Goal: Information Seeking & Learning: Check status

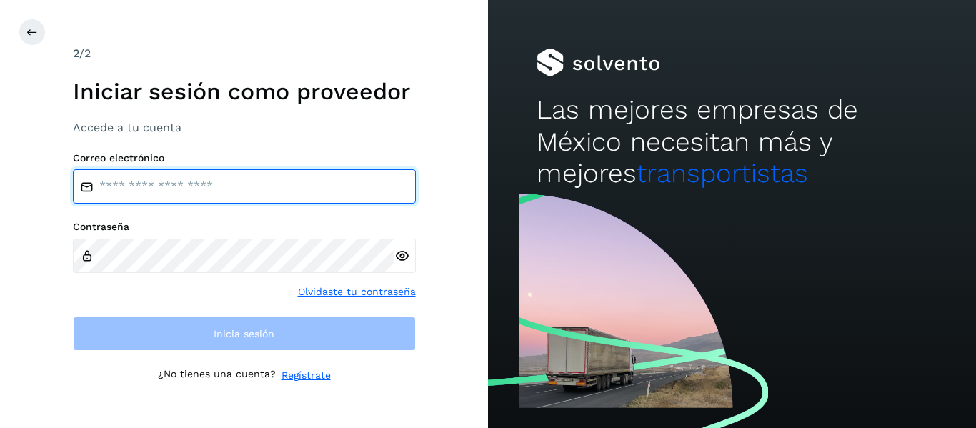
type input "**********"
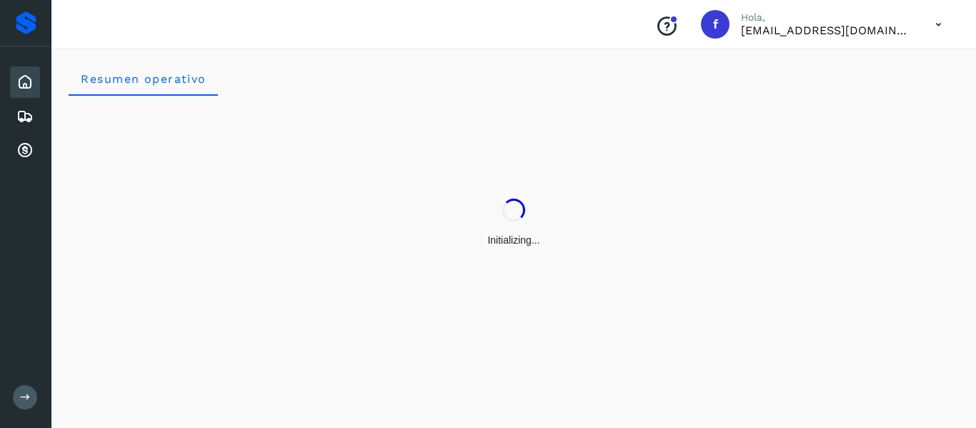
click at [31, 400] on button at bounding box center [25, 397] width 24 height 24
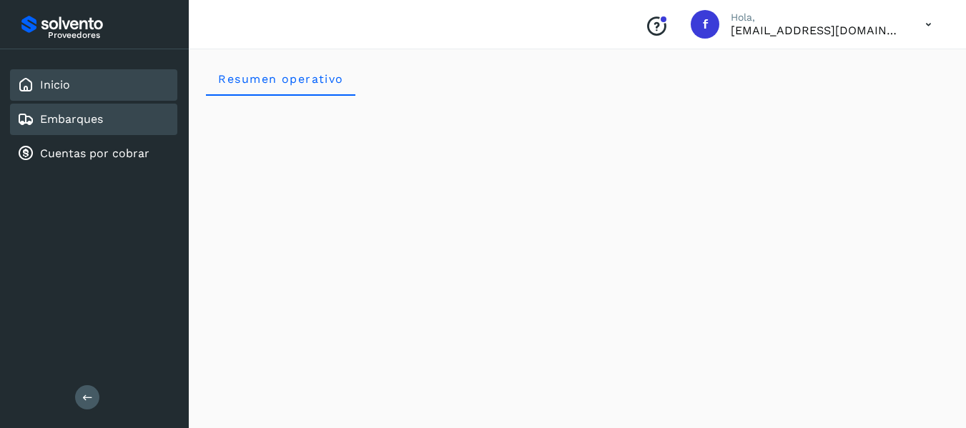
click at [53, 130] on div "Embarques" at bounding box center [93, 119] width 167 height 31
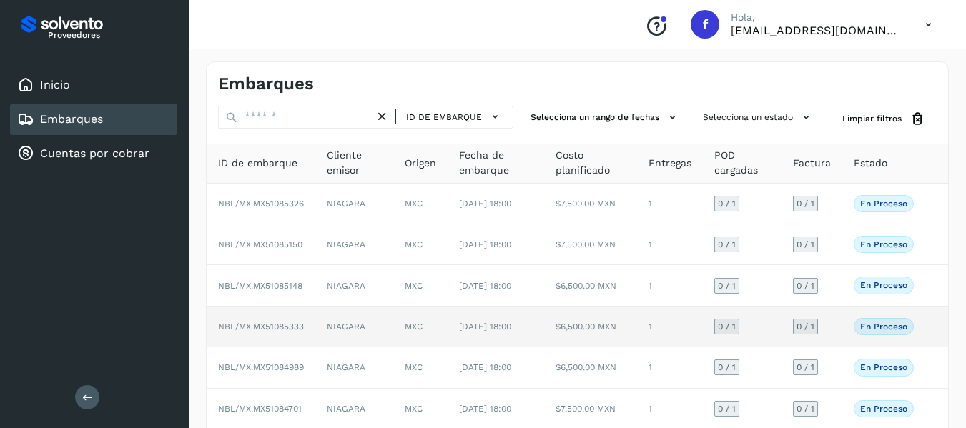
click at [655, 334] on td "1" at bounding box center [670, 327] width 66 height 41
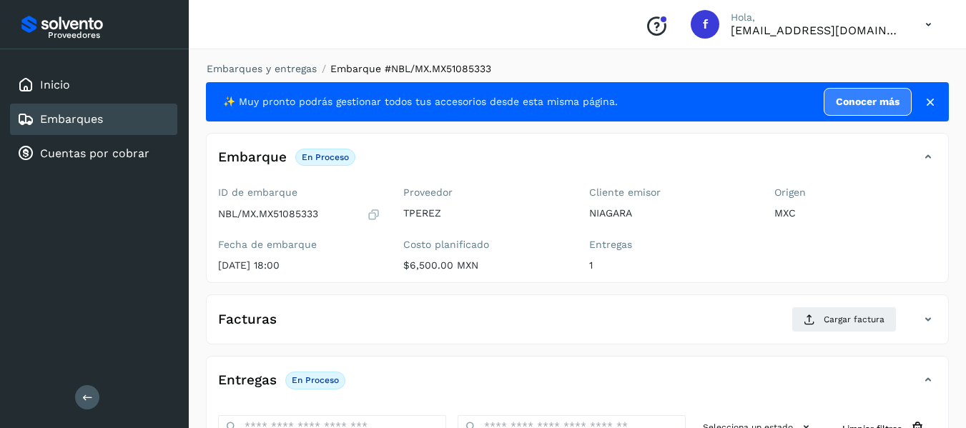
click at [84, 119] on link "Embarques" at bounding box center [71, 119] width 63 height 14
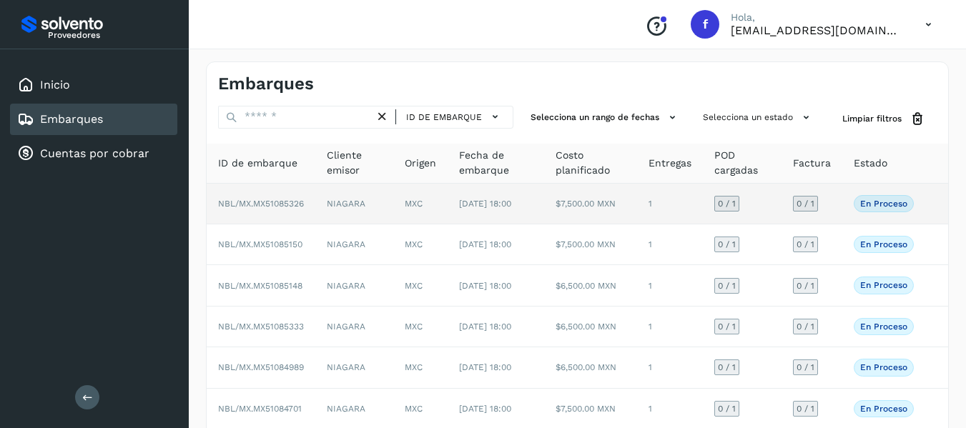
click at [841, 204] on td "0 / 1" at bounding box center [811, 204] width 61 height 41
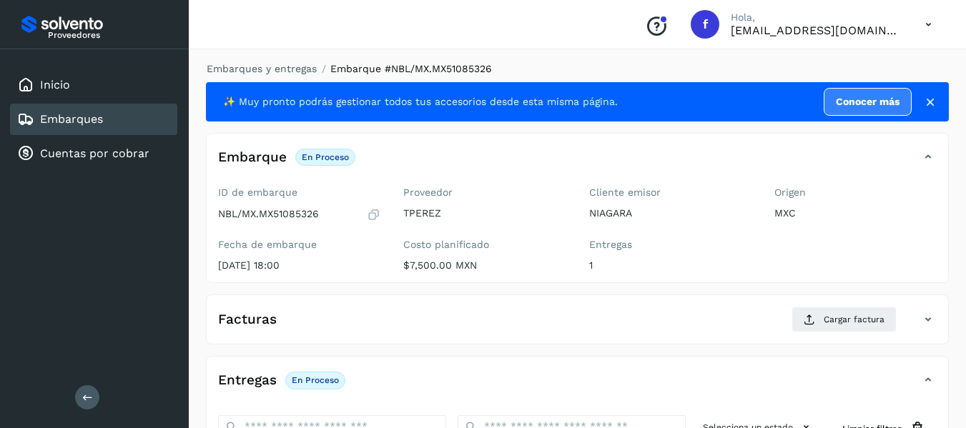
click at [376, 216] on icon at bounding box center [374, 214] width 14 height 14
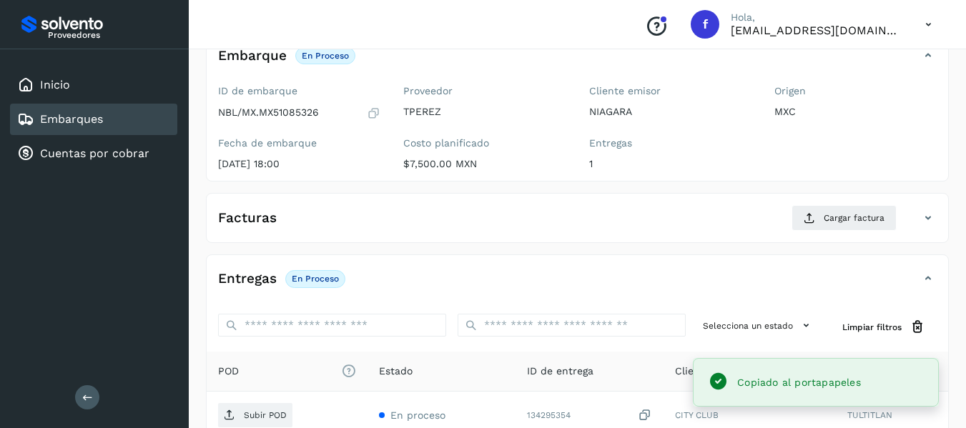
scroll to position [214, 0]
